Goal: Transaction & Acquisition: Purchase product/service

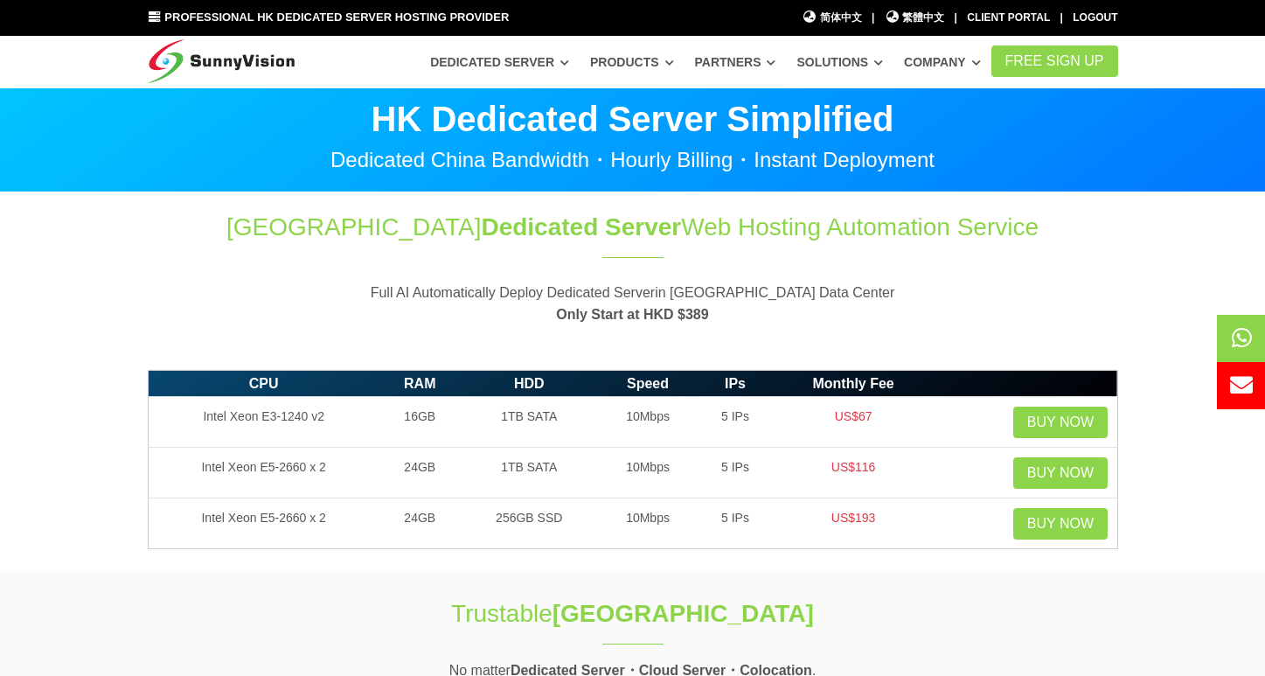
click at [645, 300] on p "Full AI Automatically Deploy Dedicated Serverin Hong Kong Data Center Only Star…" at bounding box center [633, 303] width 970 height 45
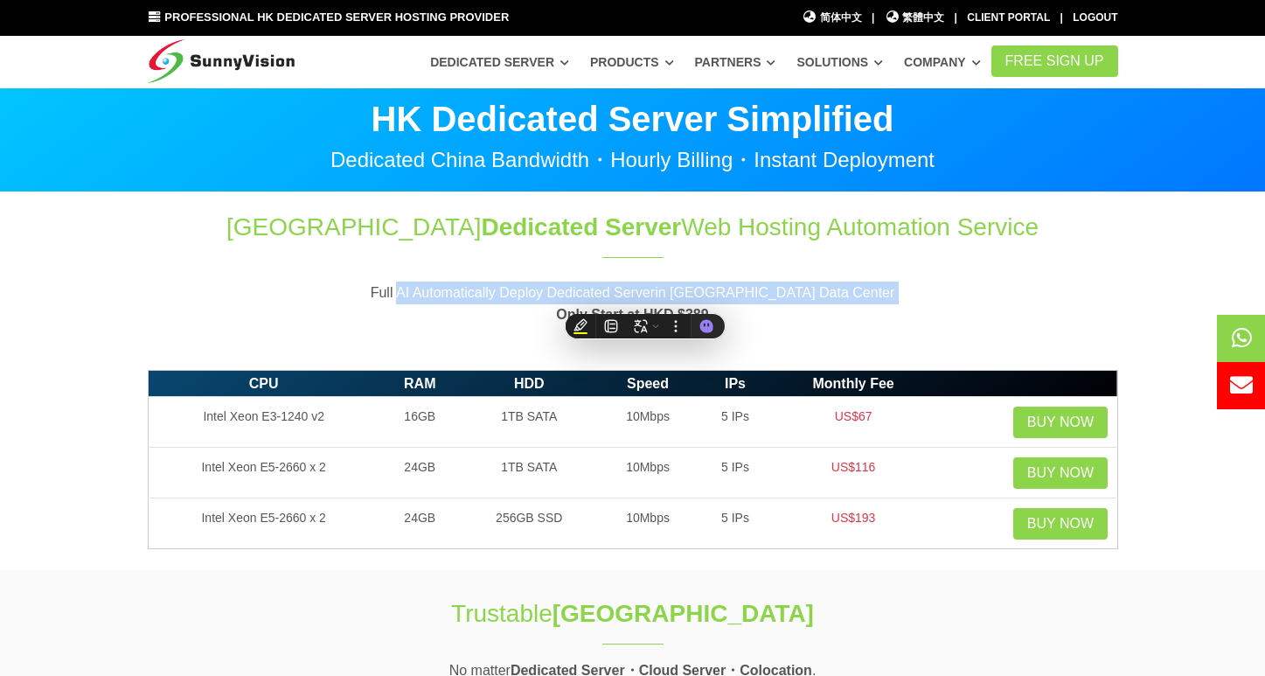
click at [645, 300] on p "Full AI Automatically Deploy Dedicated Serverin Hong Kong Data Center Only Star…" at bounding box center [633, 303] width 970 height 45
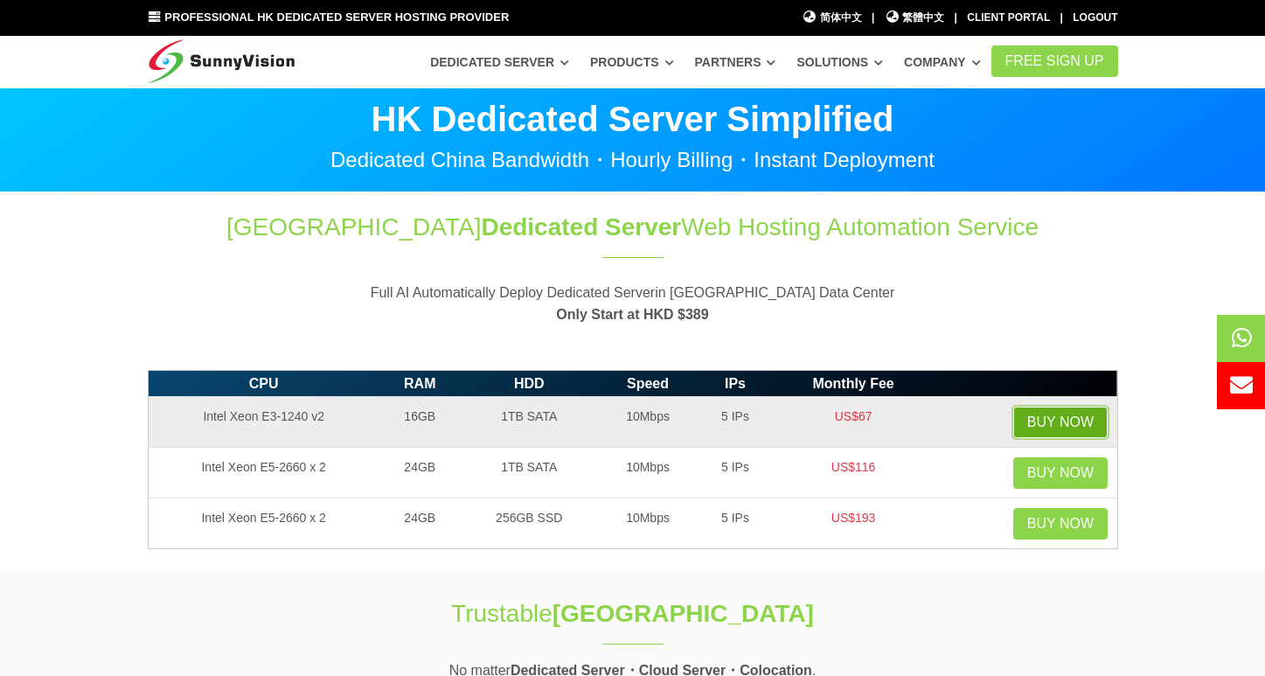
click at [1046, 427] on link "Buy Now" at bounding box center [1060, 421] width 94 height 31
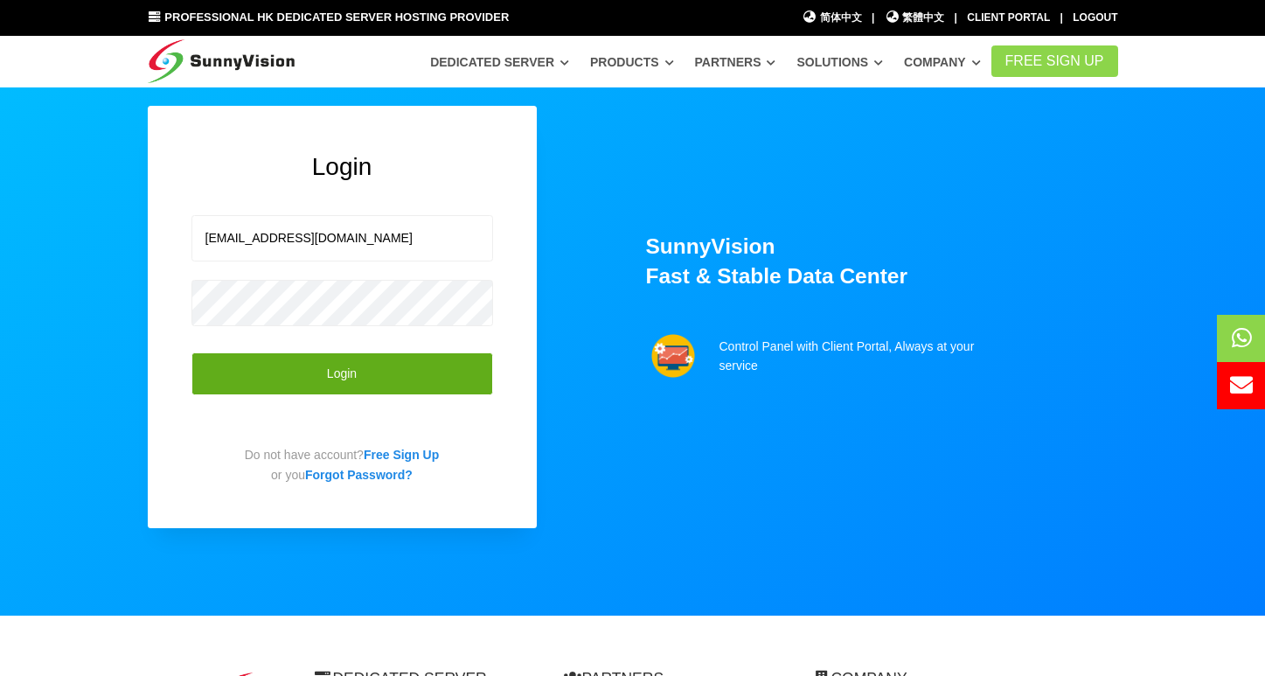
click at [345, 383] on button "Login" at bounding box center [342, 373] width 302 height 43
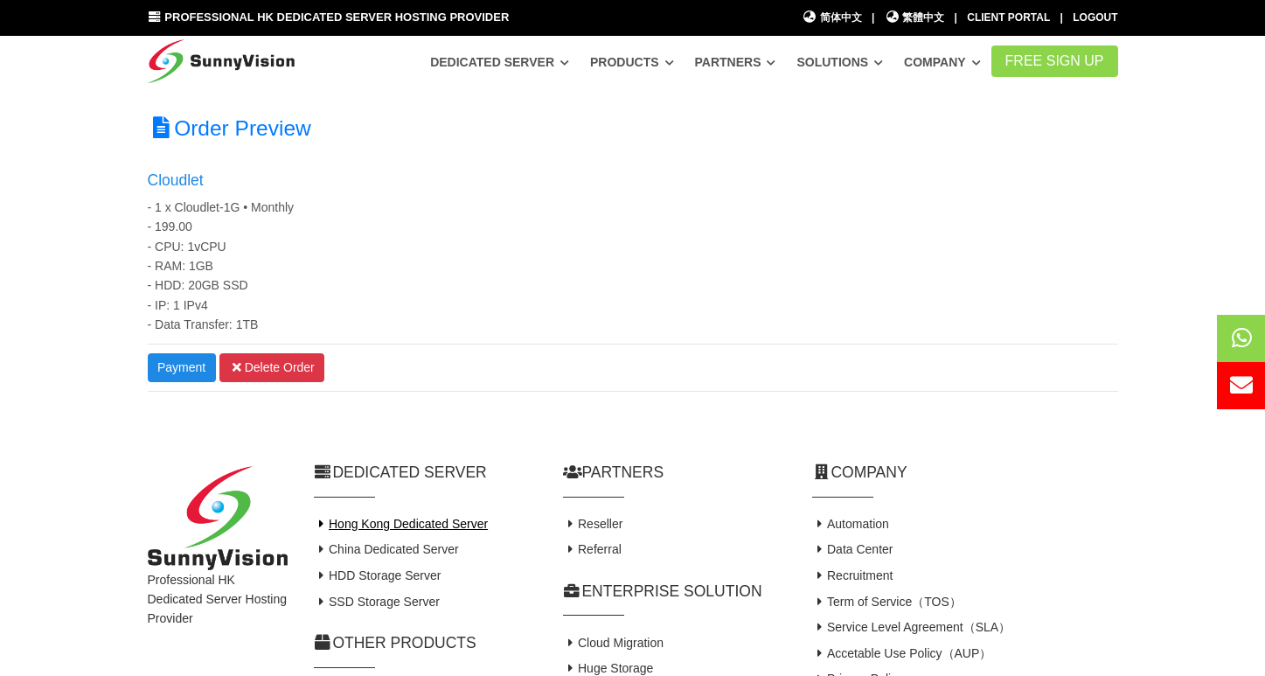
click at [414, 528] on link "Hong Kong Dedicated Server" at bounding box center [401, 524] width 175 height 14
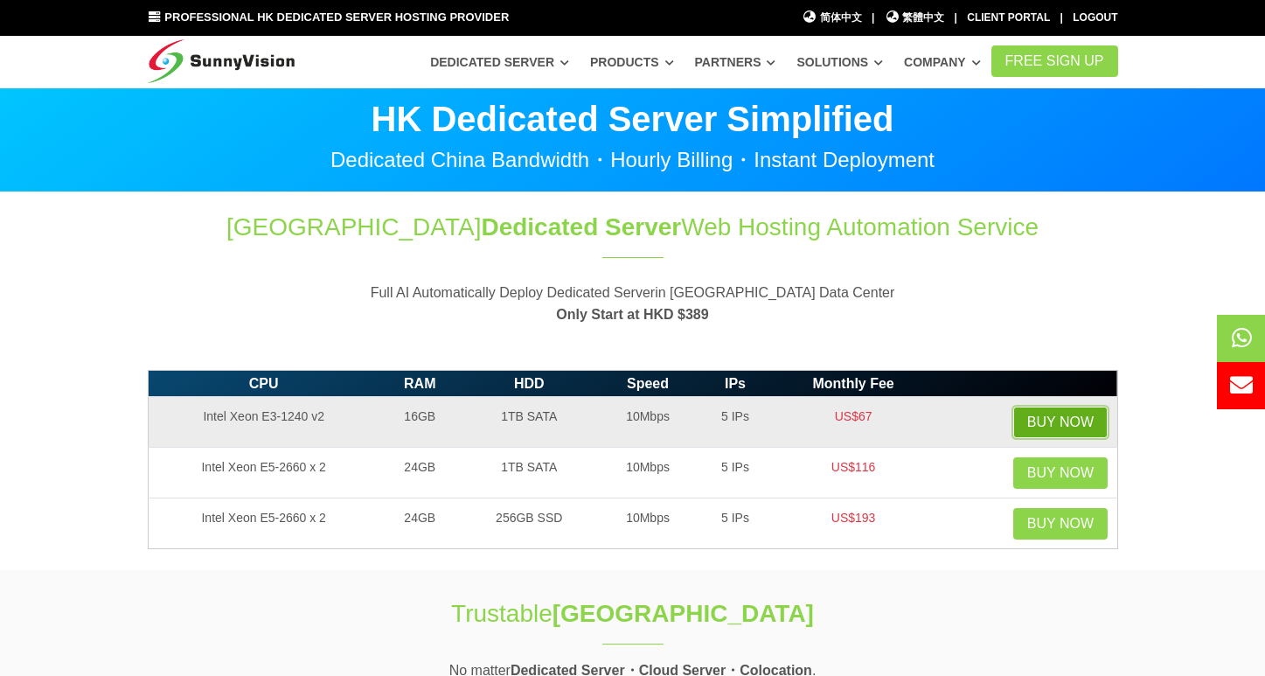
click at [1026, 428] on link "Buy Now" at bounding box center [1060, 421] width 94 height 31
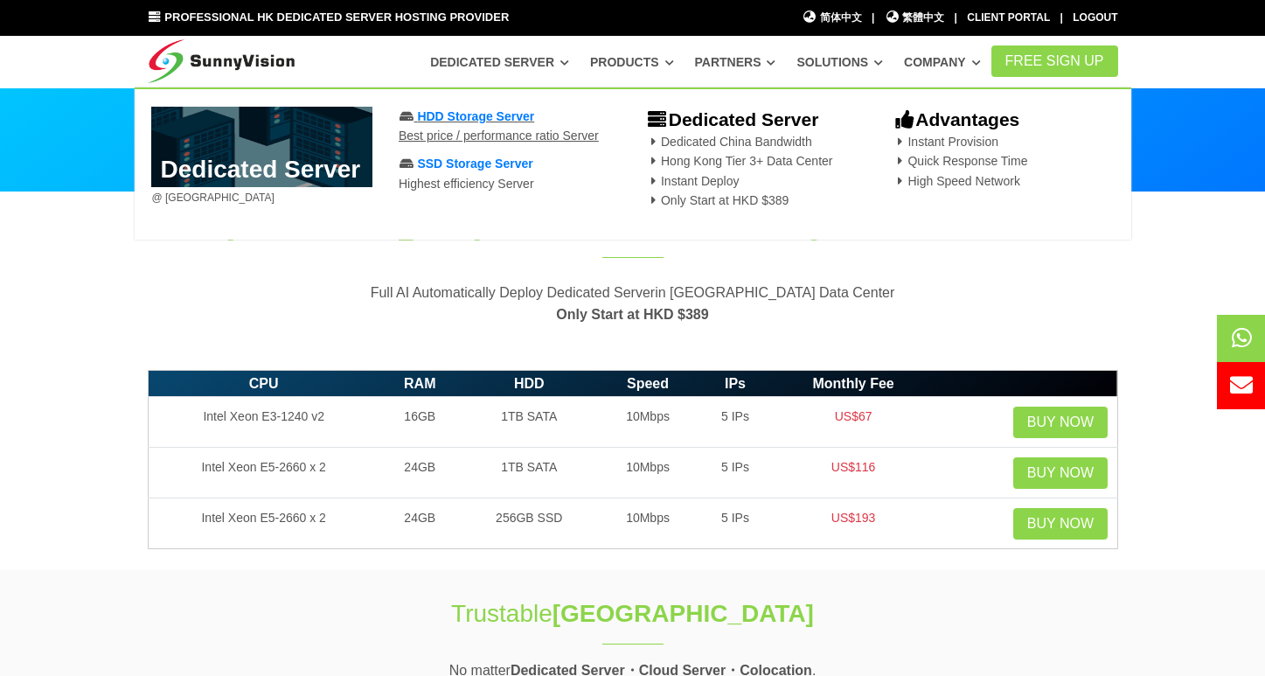
click at [485, 115] on span "HDD Storage Server" at bounding box center [475, 116] width 117 height 14
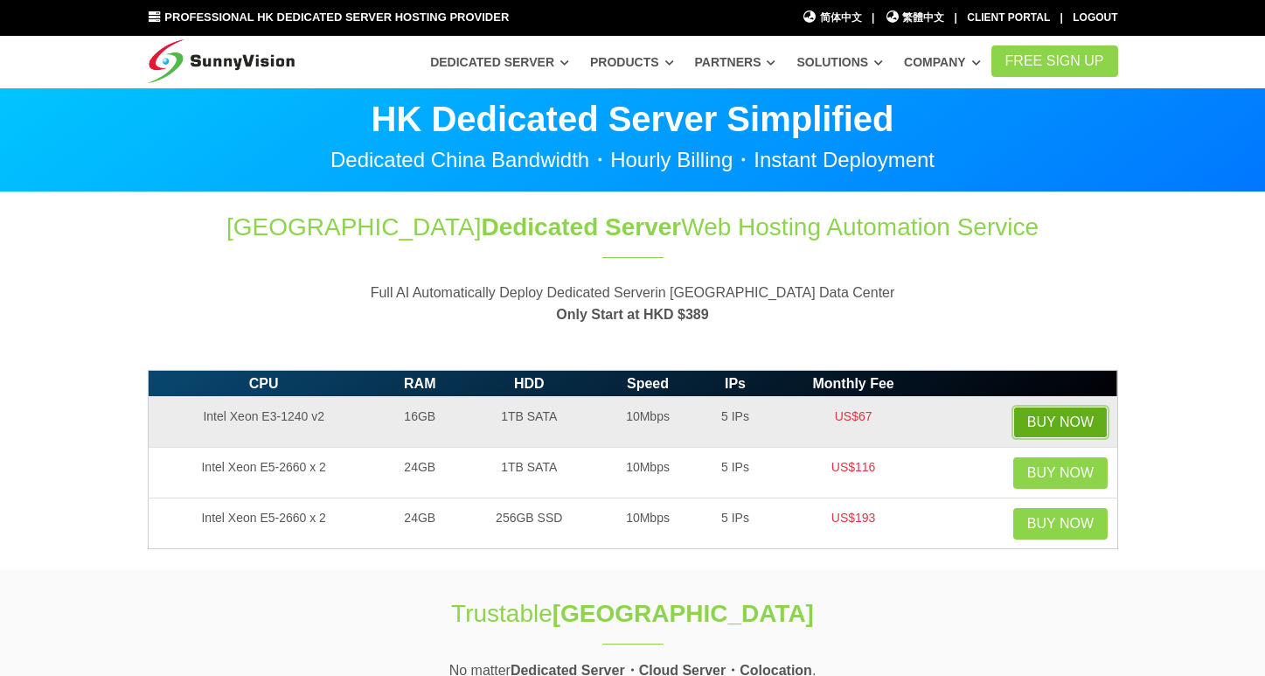
click at [1037, 421] on link "Buy Now" at bounding box center [1060, 421] width 94 height 31
